Goal: Task Accomplishment & Management: Use online tool/utility

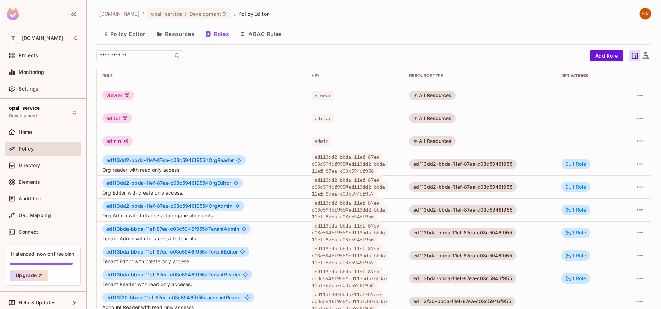
click at [171, 29] on button "Resources" at bounding box center [175, 33] width 49 height 17
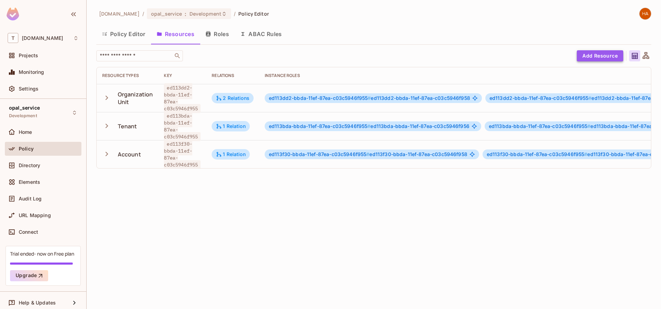
click at [607, 55] on button "Add Resource" at bounding box center [600, 55] width 46 height 11
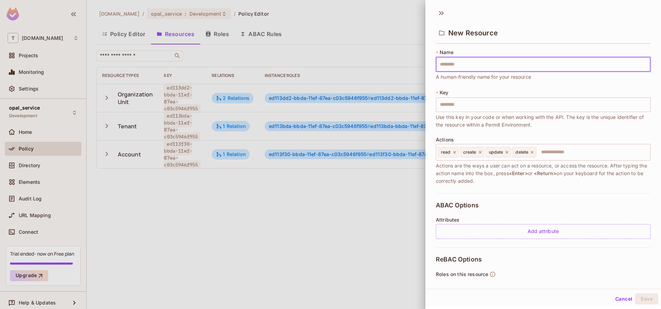
click at [490, 61] on input "text" at bounding box center [543, 64] width 215 height 15
type input "******"
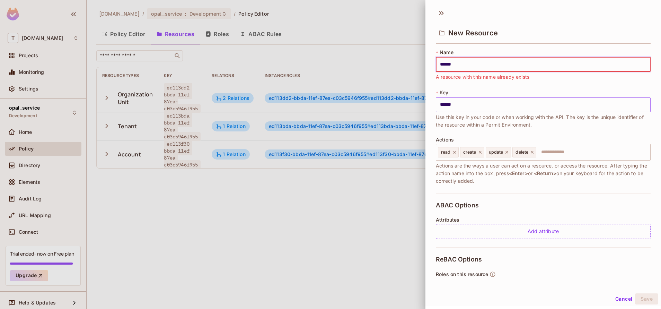
type input "*******"
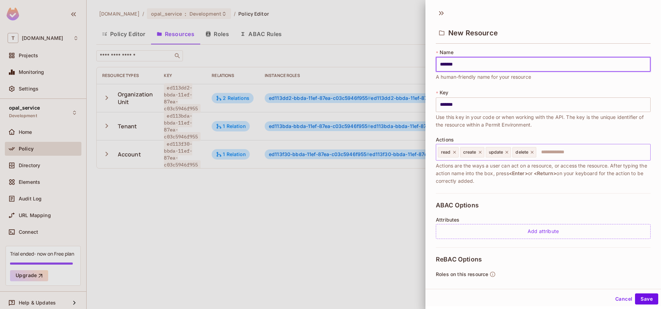
type input "*******"
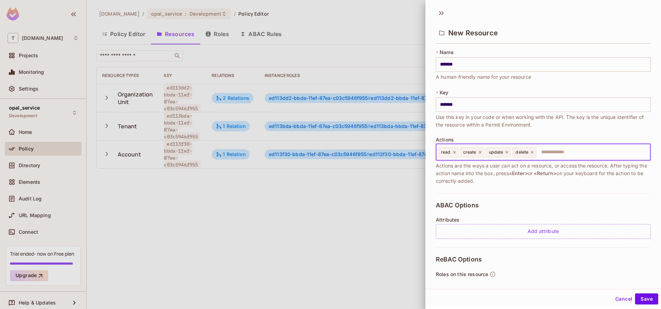
click at [553, 153] on input "text" at bounding box center [592, 152] width 110 height 14
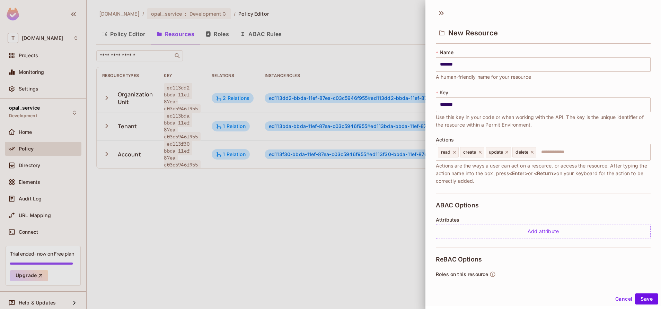
click at [397, 223] on div at bounding box center [330, 154] width 661 height 309
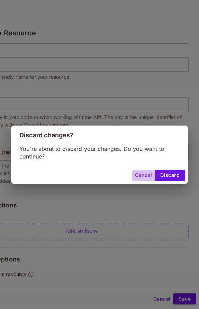
click at [146, 172] on button "Cancel" at bounding box center [143, 175] width 23 height 11
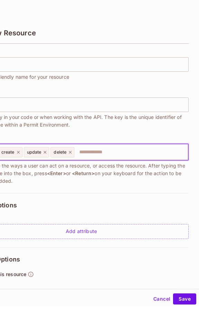
click at [117, 147] on input "text" at bounding box center [130, 152] width 110 height 14
type input "*********"
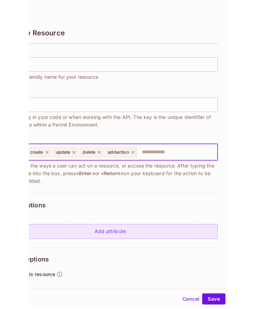
scroll to position [72, 0]
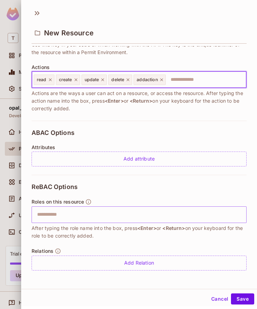
click at [97, 222] on div "​" at bounding box center [139, 214] width 215 height 17
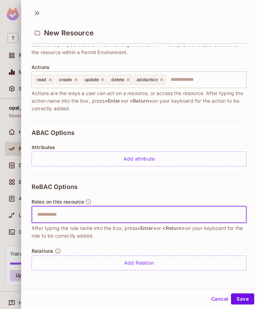
click at [97, 221] on input "text" at bounding box center [138, 214] width 210 height 14
type input "*********"
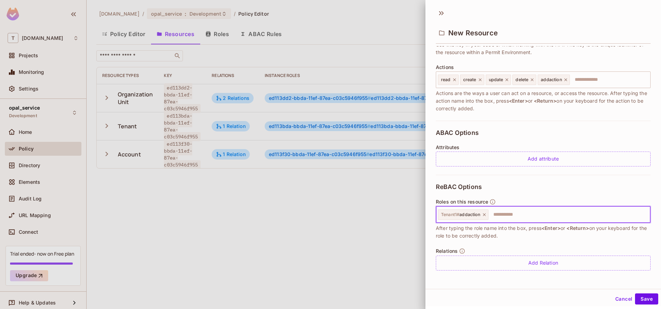
click at [311, 254] on div at bounding box center [330, 154] width 661 height 309
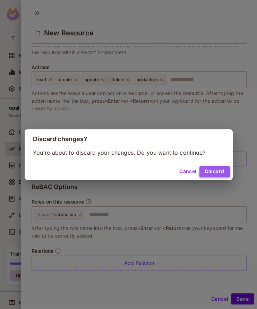
click at [210, 173] on button "Discard" at bounding box center [214, 171] width 30 height 11
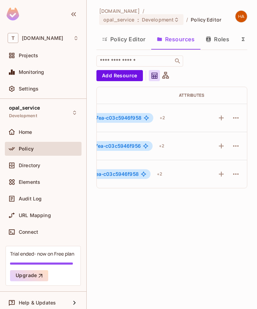
scroll to position [1, 337]
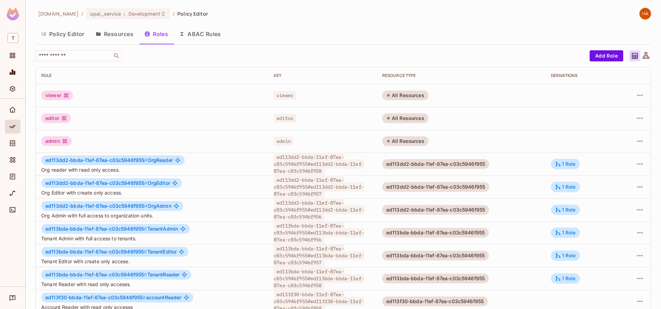
scroll to position [55, 0]
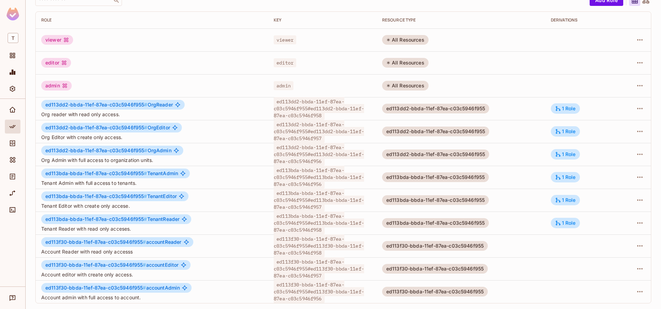
click at [10, 20] on img at bounding box center [13, 14] width 12 height 13
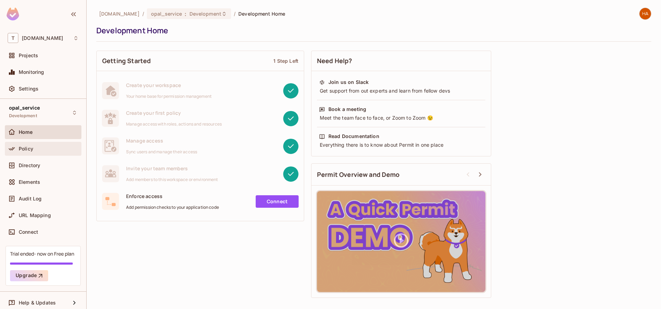
click at [40, 152] on div "Policy" at bounding box center [43, 148] width 71 height 8
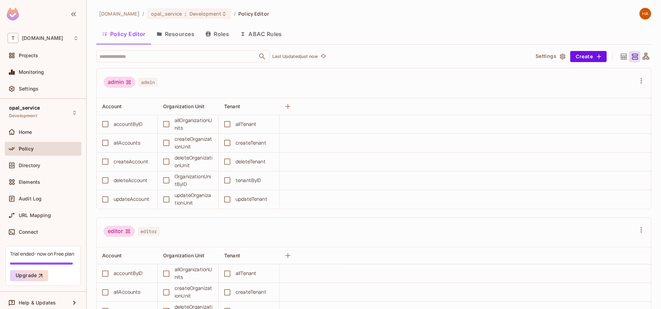
click at [175, 33] on button "Resources" at bounding box center [175, 33] width 49 height 17
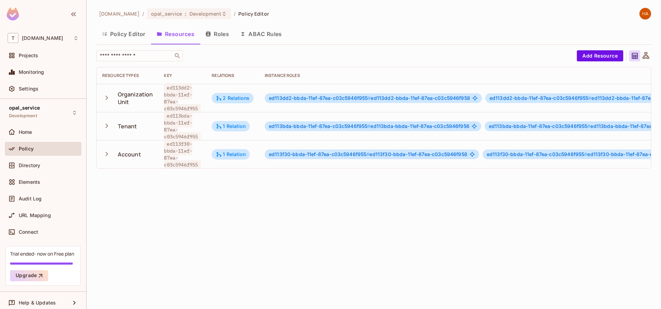
click at [106, 101] on icon "button" at bounding box center [106, 97] width 9 height 9
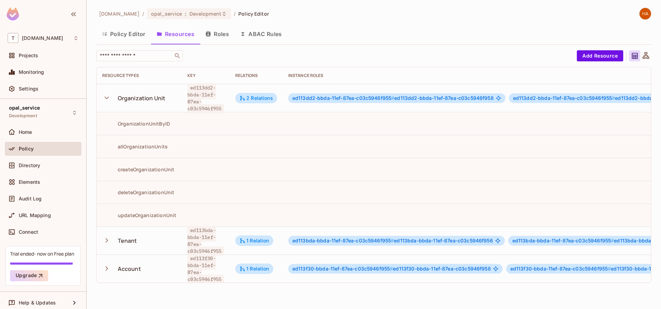
scroll to position [1, 0]
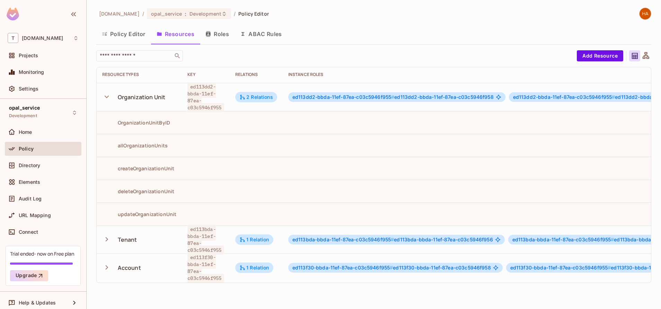
click at [106, 242] on icon "button" at bounding box center [106, 238] width 9 height 9
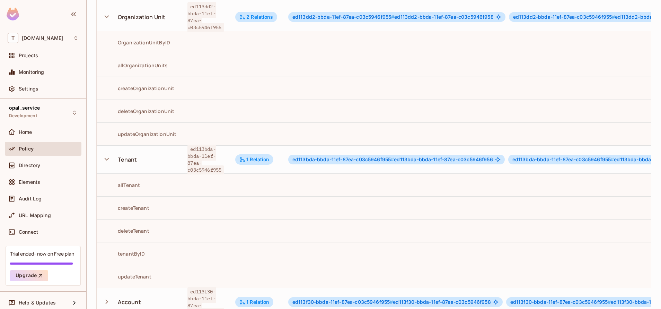
scroll to position [102, 0]
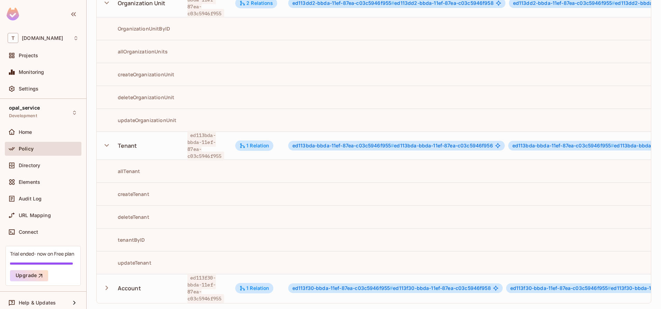
click at [107, 285] on icon "button" at bounding box center [107, 287] width 3 height 5
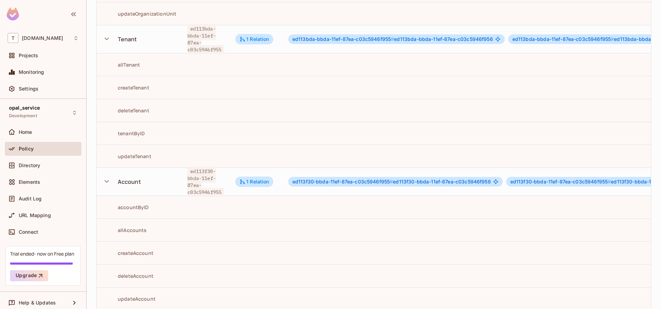
scroll to position [216, 0]
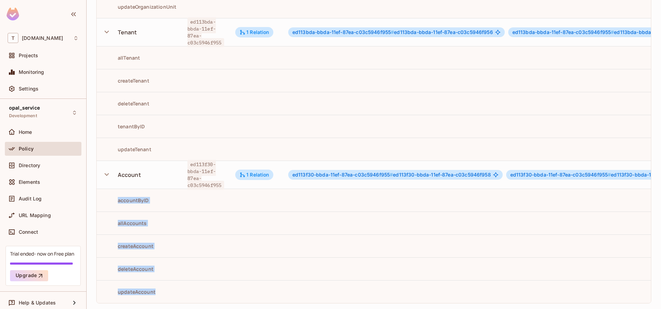
drag, startPoint x: 112, startPoint y: 190, endPoint x: 162, endPoint y: 282, distance: 104.4
click at [162, 282] on tbody "Organization Unit ed113dd2-bbda-11ef-87ea-c03c5946f955 2 Relations ed113dd2-bbd…" at bounding box center [469, 89] width 745 height 427
drag, startPoint x: 162, startPoint y: 282, endPoint x: 226, endPoint y: 194, distance: 109.8
click at [226, 194] on td at bounding box center [206, 199] width 48 height 23
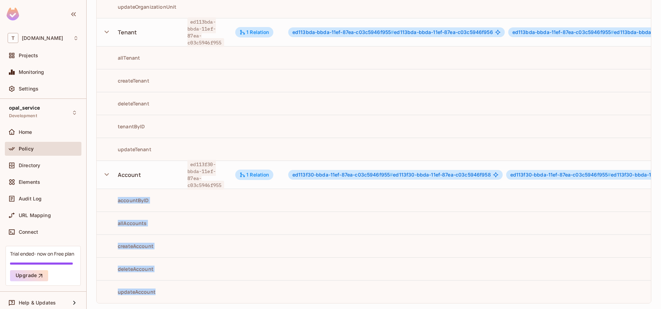
drag, startPoint x: 113, startPoint y: 189, endPoint x: 160, endPoint y: 278, distance: 100.1
click at [160, 278] on tbody "Organization Unit ed113dd2-bbda-11ef-87ea-c03c5946f955 2 Relations ed113dd2-bbd…" at bounding box center [469, 89] width 745 height 427
drag, startPoint x: 160, startPoint y: 278, endPoint x: 161, endPoint y: 159, distance: 118.8
click at [161, 167] on div "Account" at bounding box center [139, 174] width 74 height 15
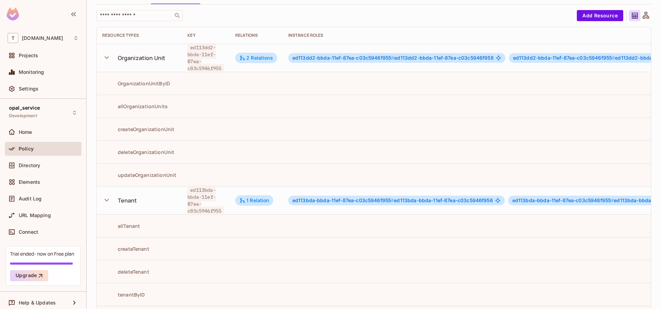
scroll to position [39, 0]
click at [193, 165] on td at bounding box center [206, 175] width 48 height 23
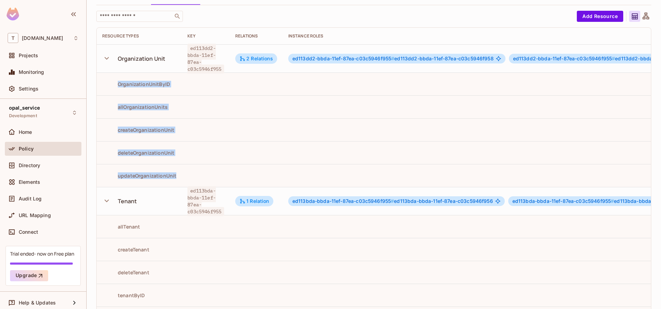
drag, startPoint x: 180, startPoint y: 170, endPoint x: 117, endPoint y: 87, distance: 104.5
click at [117, 87] on tbody "Organization Unit ed113dd2-bbda-11ef-87ea-c03c5946f955 2 Relations ed113dd2-bbd…" at bounding box center [469, 257] width 745 height 427
drag, startPoint x: 117, startPoint y: 87, endPoint x: 213, endPoint y: 100, distance: 97.4
click at [213, 100] on td at bounding box center [206, 106] width 48 height 23
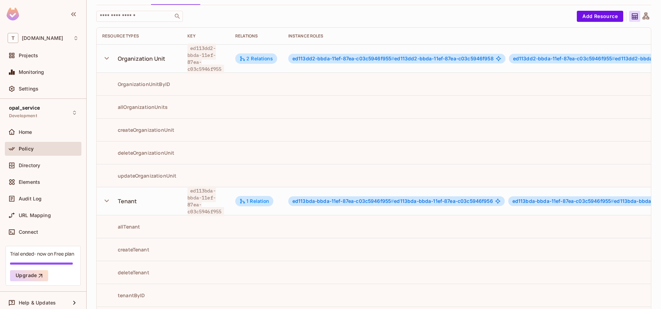
click at [213, 100] on td at bounding box center [206, 106] width 48 height 23
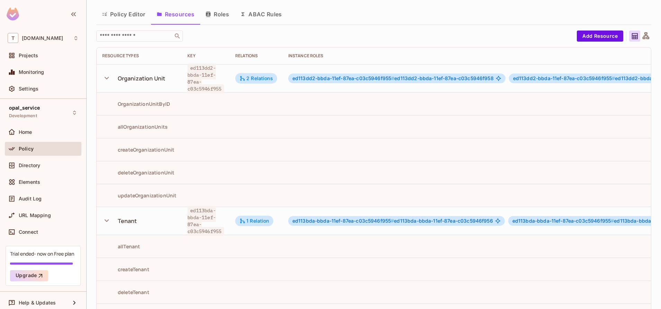
scroll to position [0, 0]
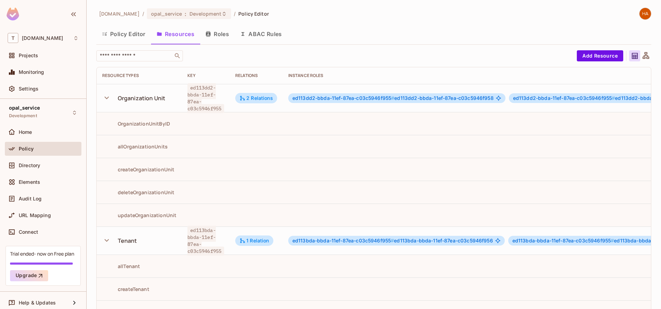
click at [109, 98] on icon "button" at bounding box center [106, 97] width 9 height 9
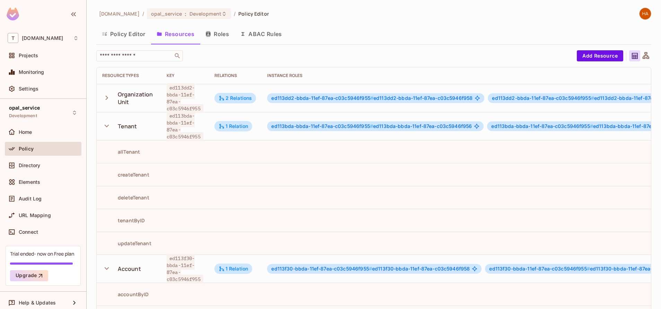
click at [104, 128] on icon "button" at bounding box center [106, 125] width 9 height 9
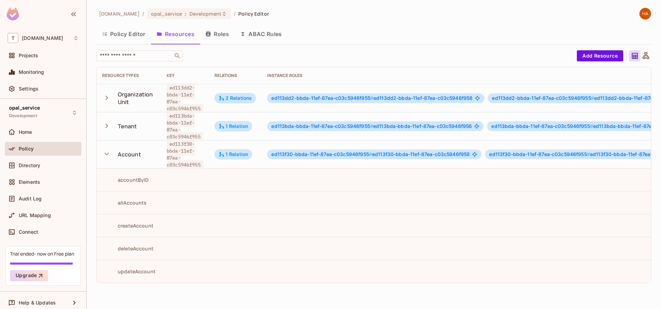
click at [108, 154] on icon "button" at bounding box center [106, 153] width 9 height 9
